Goal: Find contact information: Find contact information

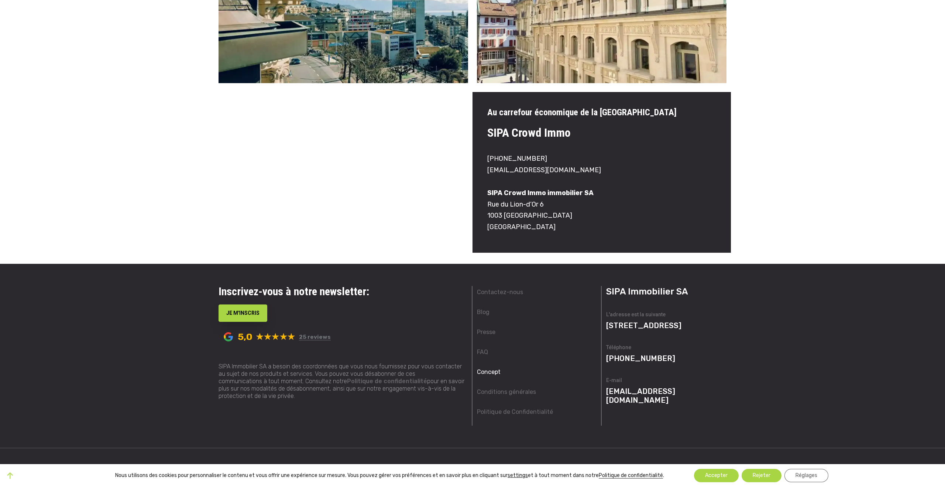
click at [493, 372] on link "Concept" at bounding box center [489, 371] width 24 height 9
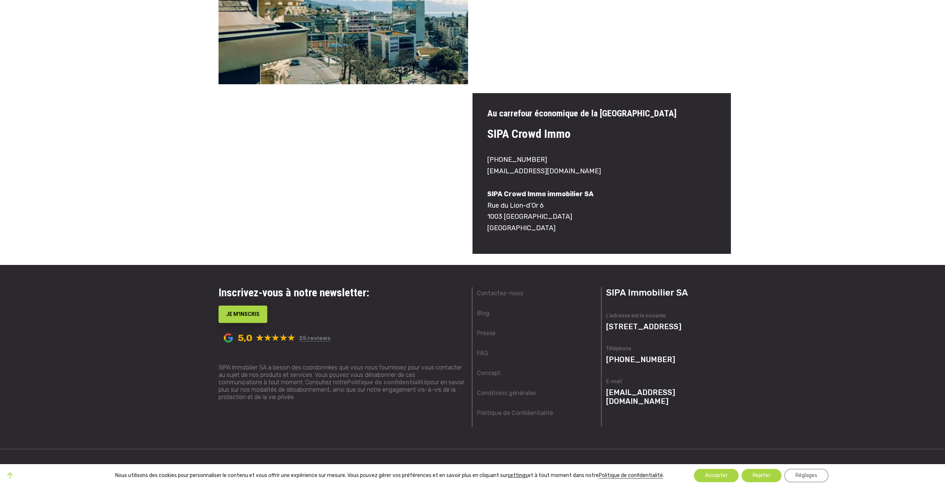
scroll to position [470, 0]
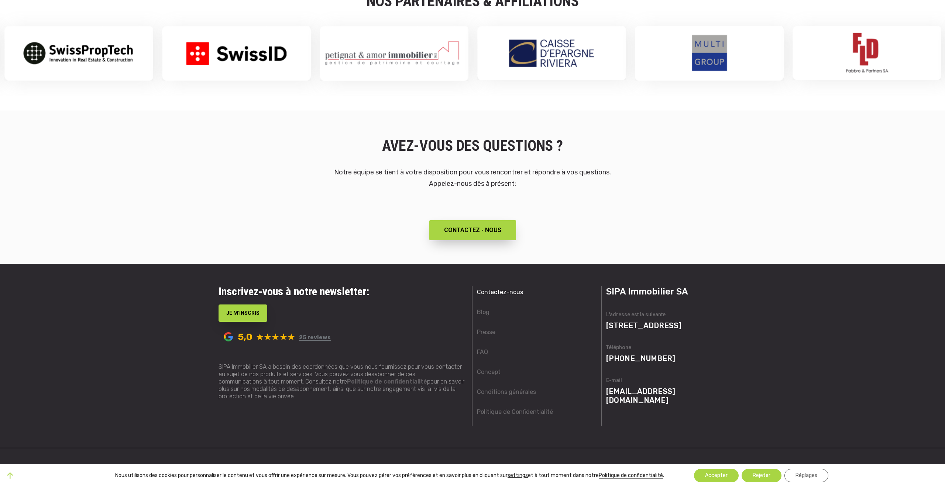
click at [504, 295] on link "Contactez-nous" at bounding box center [500, 292] width 46 height 9
